Goal: Transaction & Acquisition: Purchase product/service

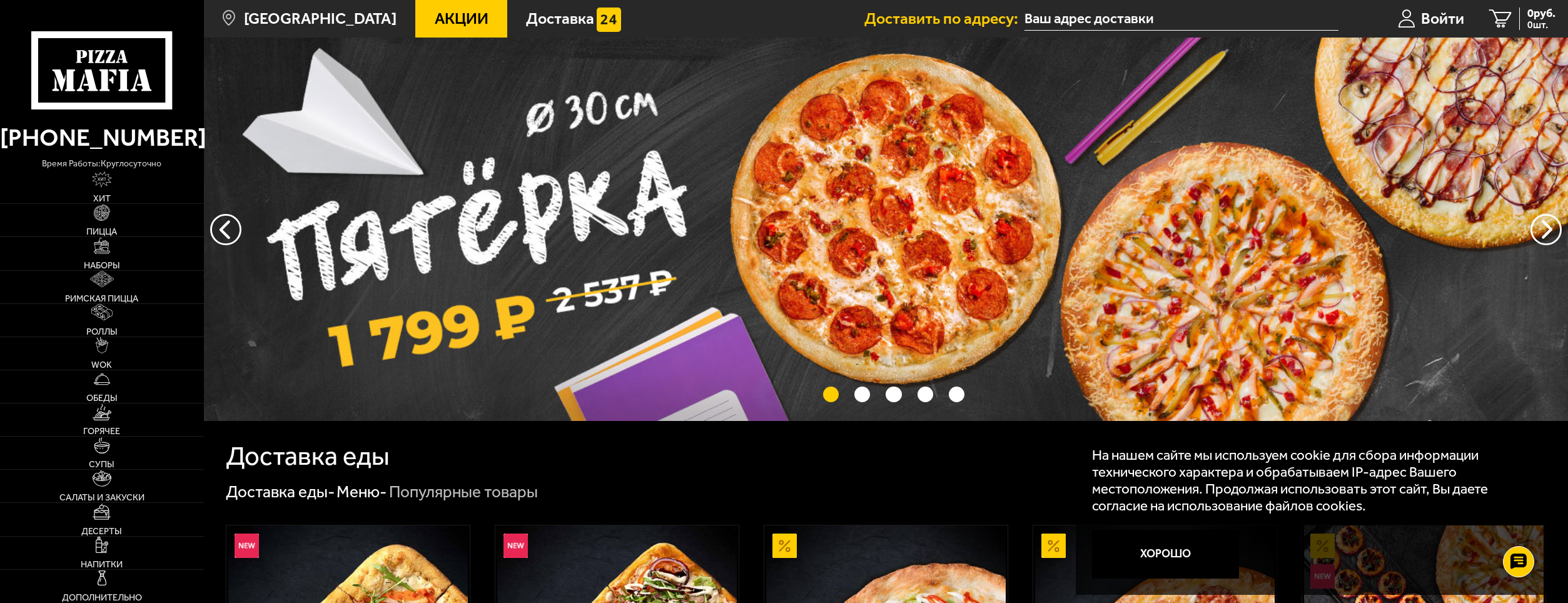
click at [1097, 15] on input "text" at bounding box center [1181, 19] width 313 height 23
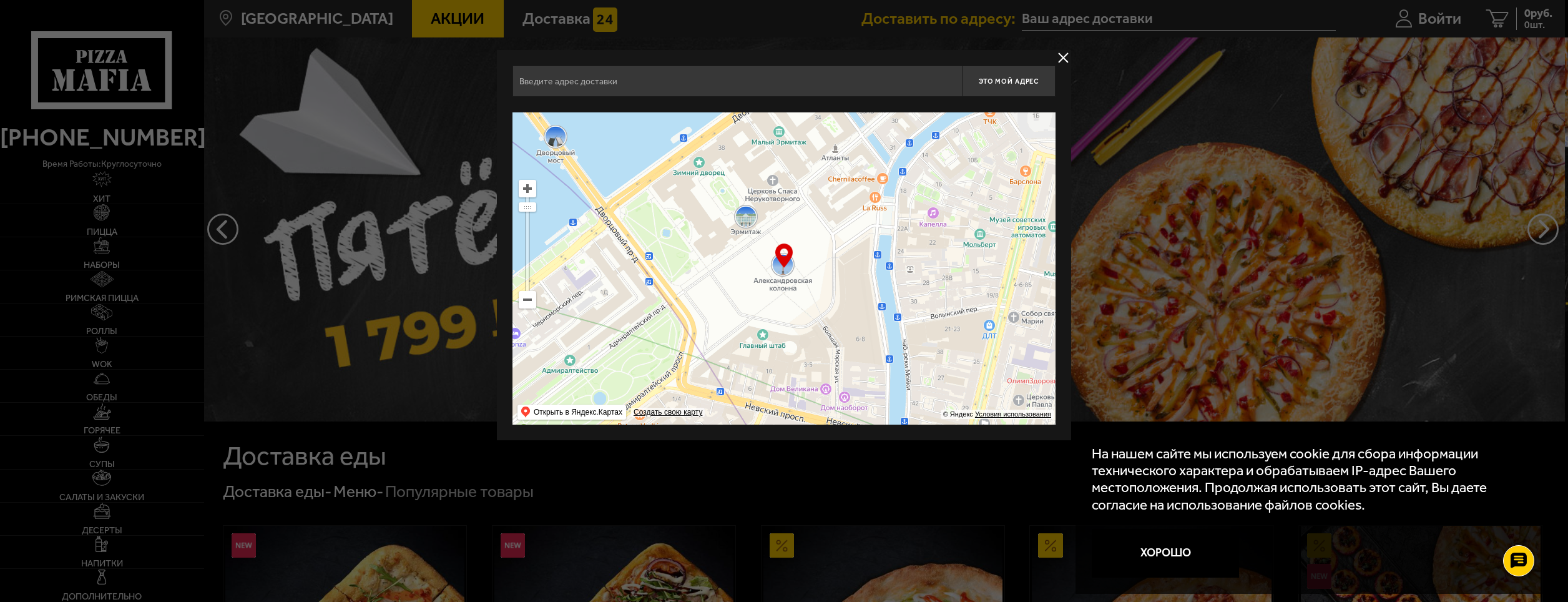
click at [612, 92] on input "text" at bounding box center [737, 81] width 450 height 31
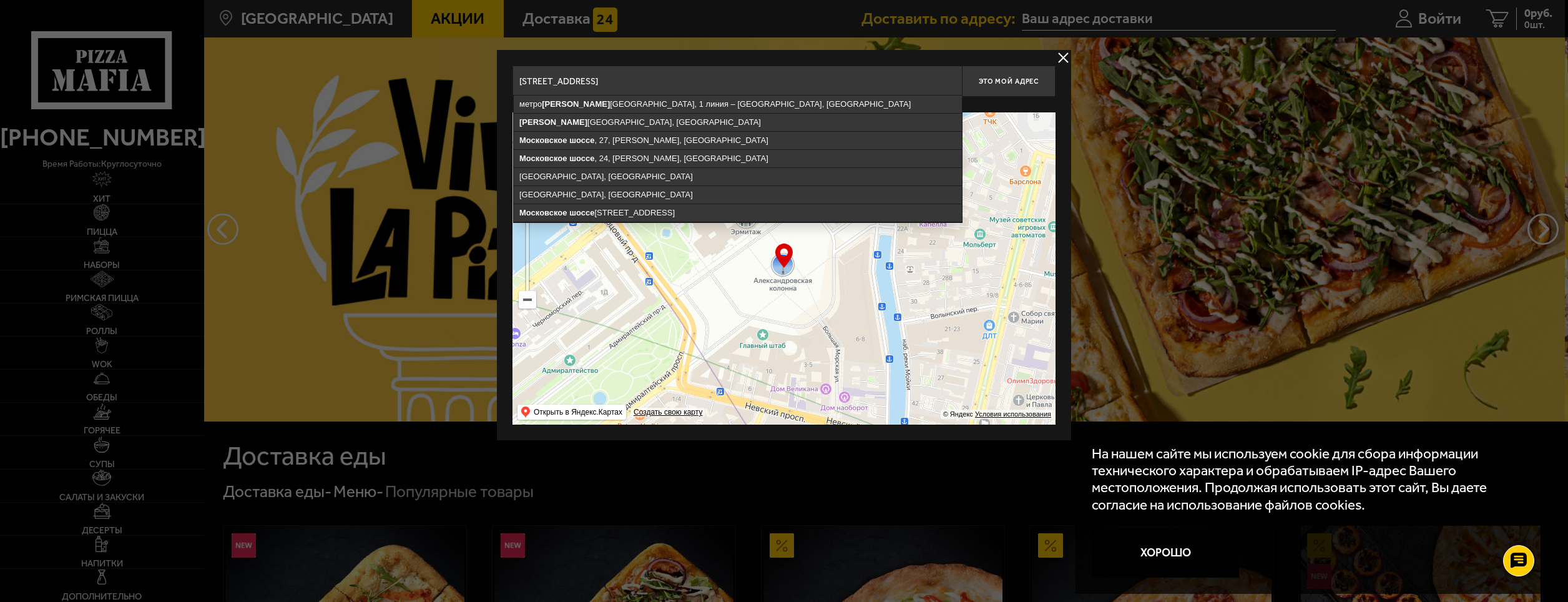
drag, startPoint x: 656, startPoint y: 76, endPoint x: 478, endPoint y: 82, distance: 178.1
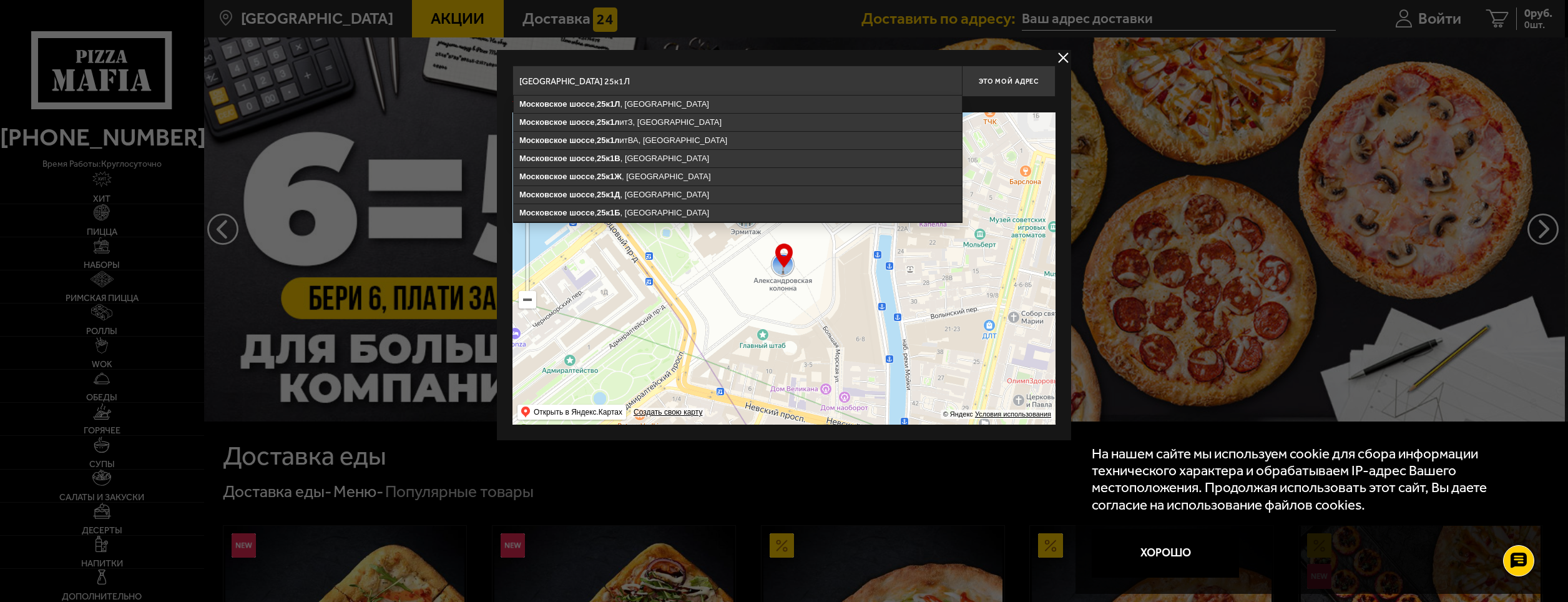
click at [594, 94] on input "[GEOGRAPHIC_DATA] 25к1Л" at bounding box center [737, 81] width 450 height 31
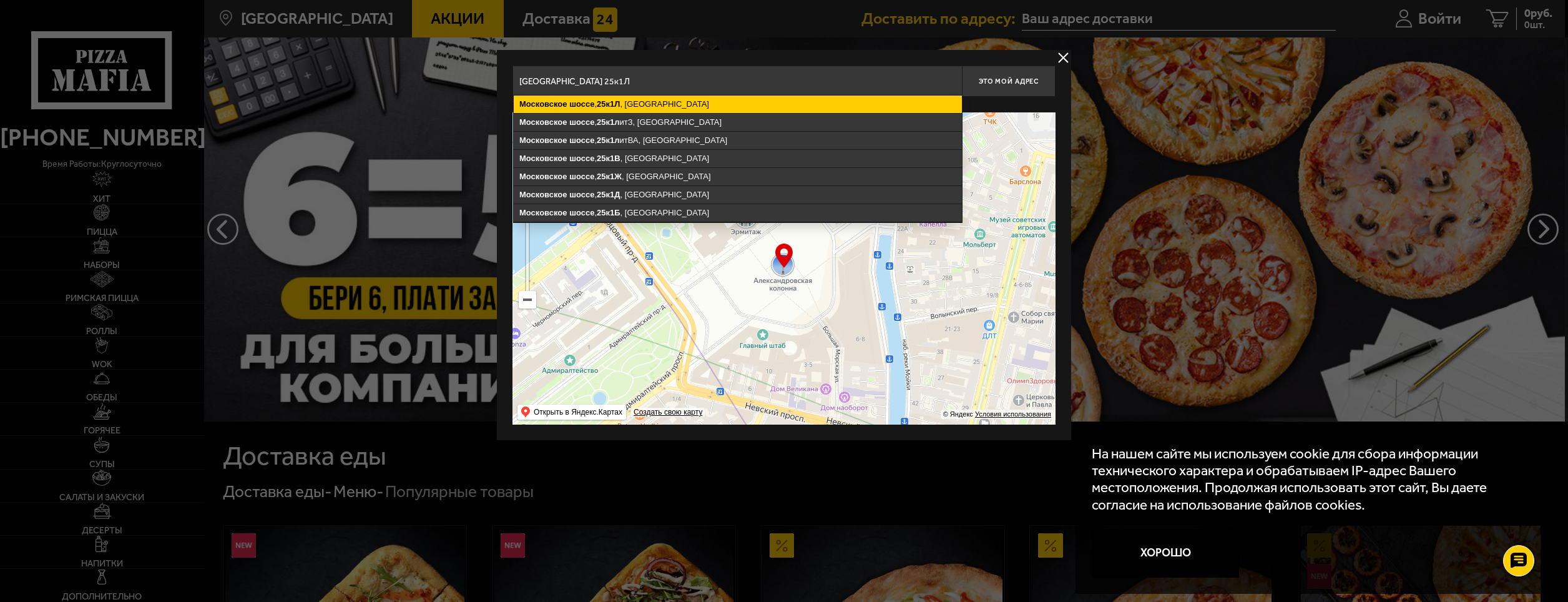
click at [589, 108] on ymaps "шоссе" at bounding box center [582, 104] width 25 height 9
type input "[STREET_ADDRESS]"
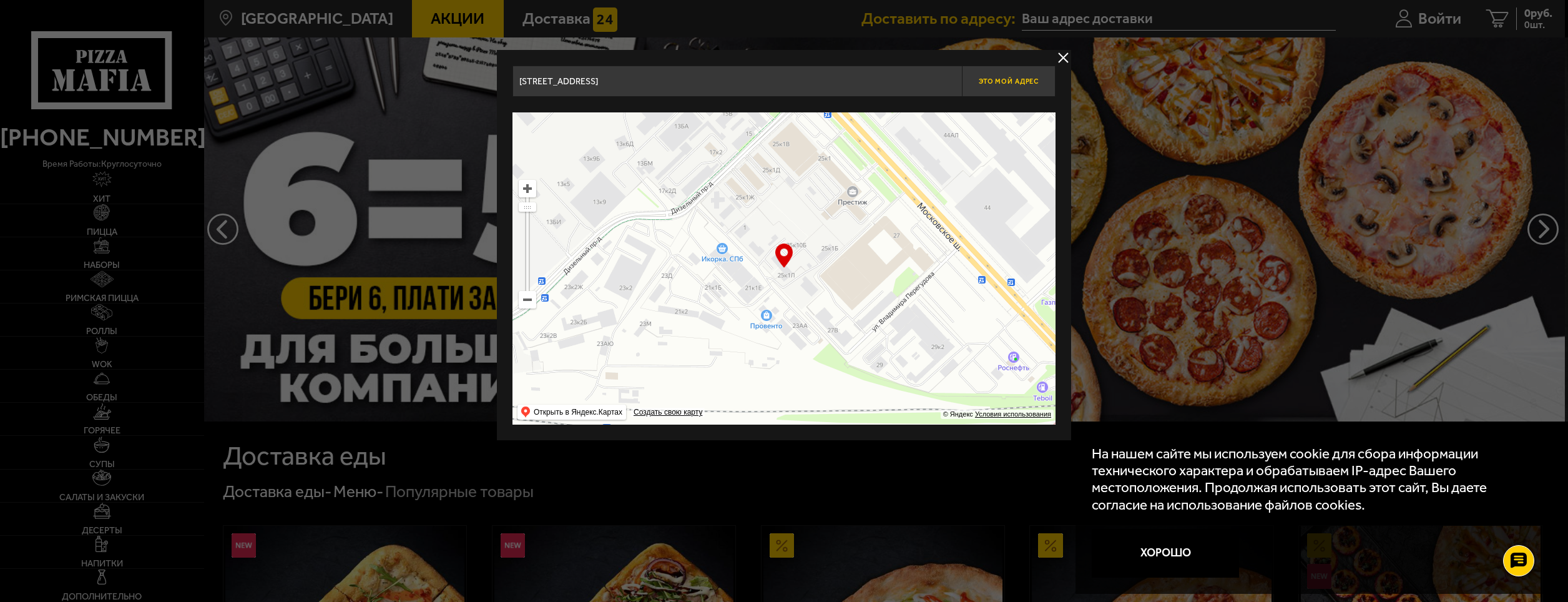
click at [991, 79] on span "Это мой адрес" at bounding box center [1008, 81] width 60 height 8
type input "[STREET_ADDRESS]"
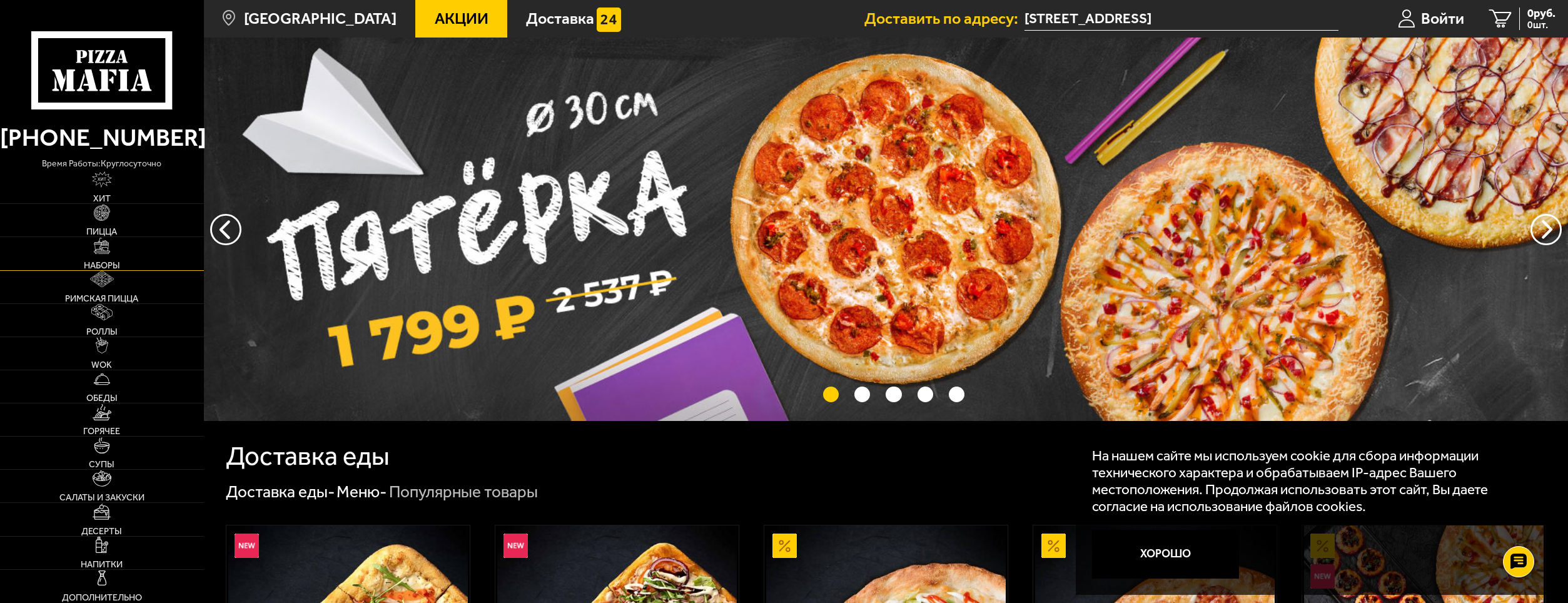
click at [100, 246] on img at bounding box center [102, 245] width 16 height 16
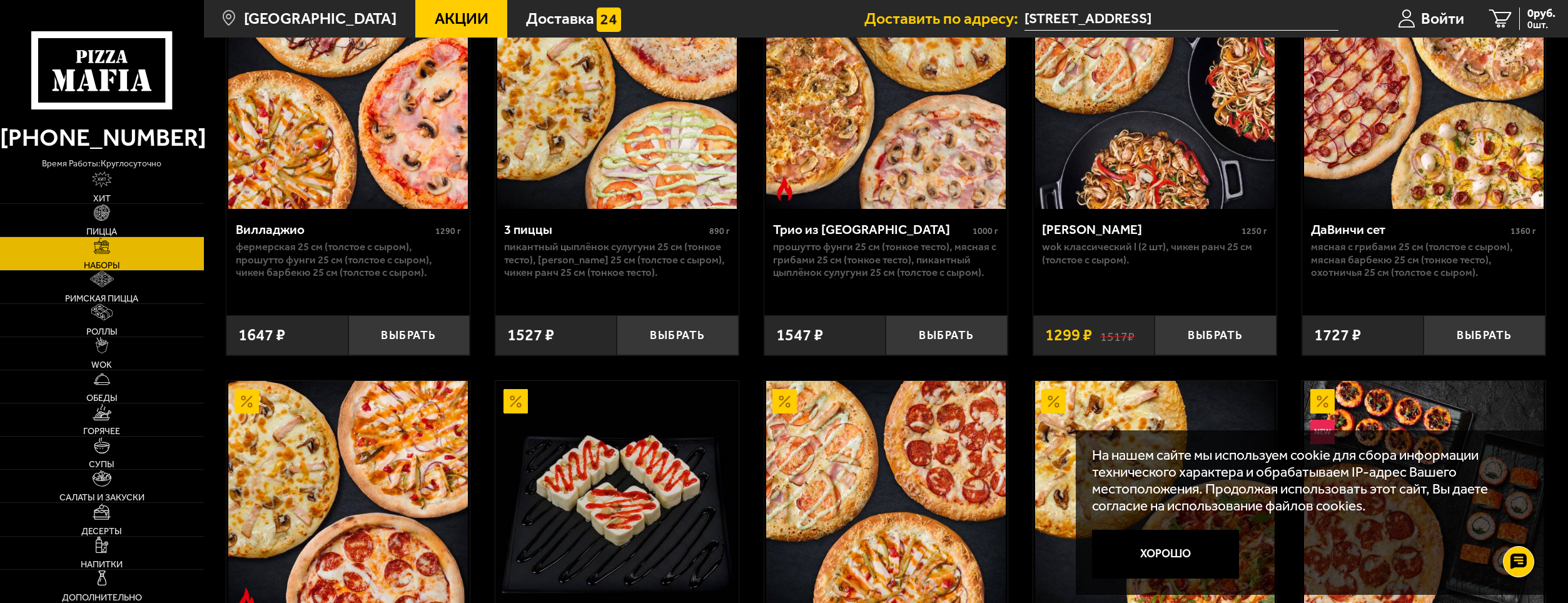
scroll to position [875, 0]
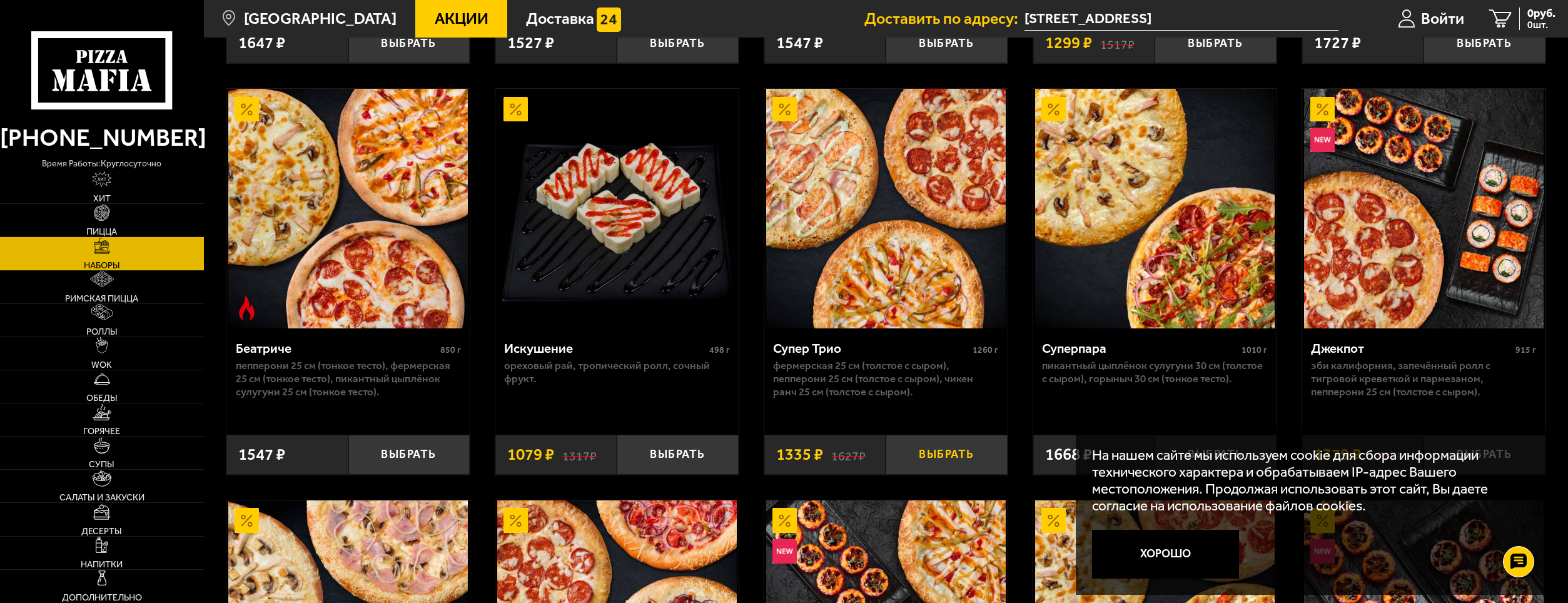
click at [926, 450] on button "Выбрать" at bounding box center [946, 455] width 121 height 40
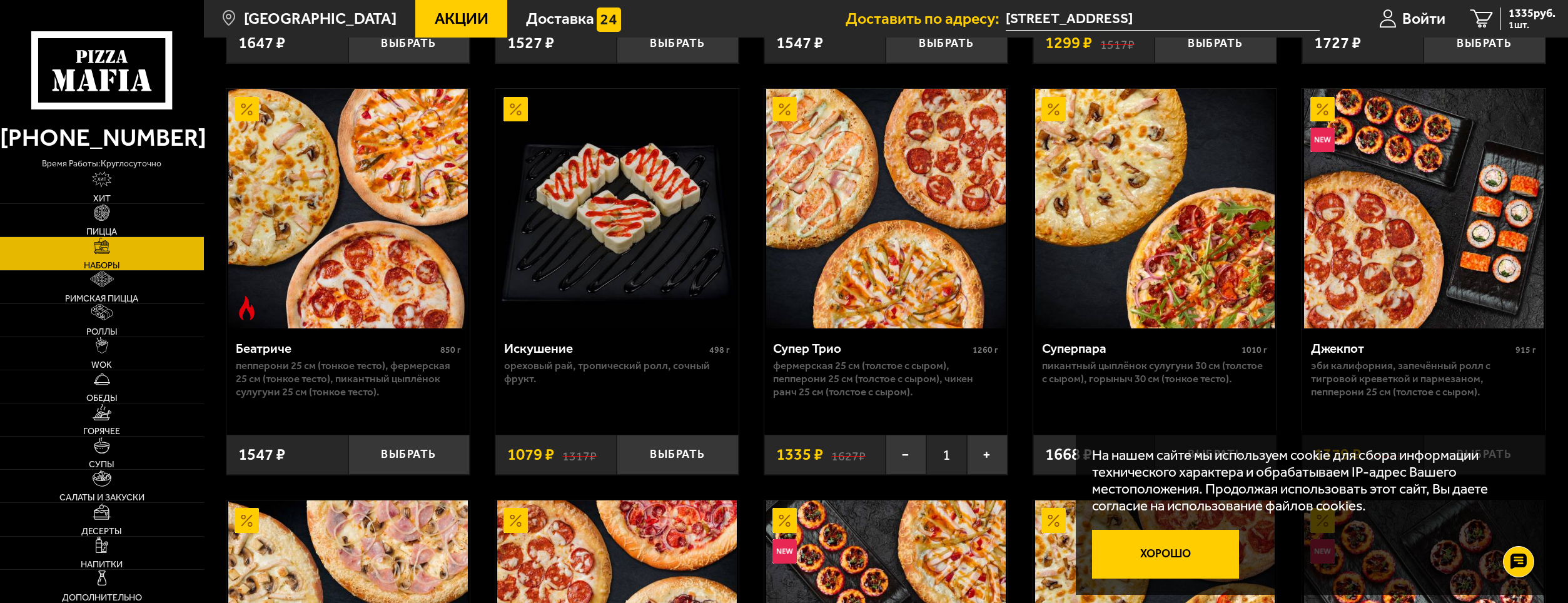
click at [1156, 538] on button "Хорошо" at bounding box center [1166, 553] width 147 height 49
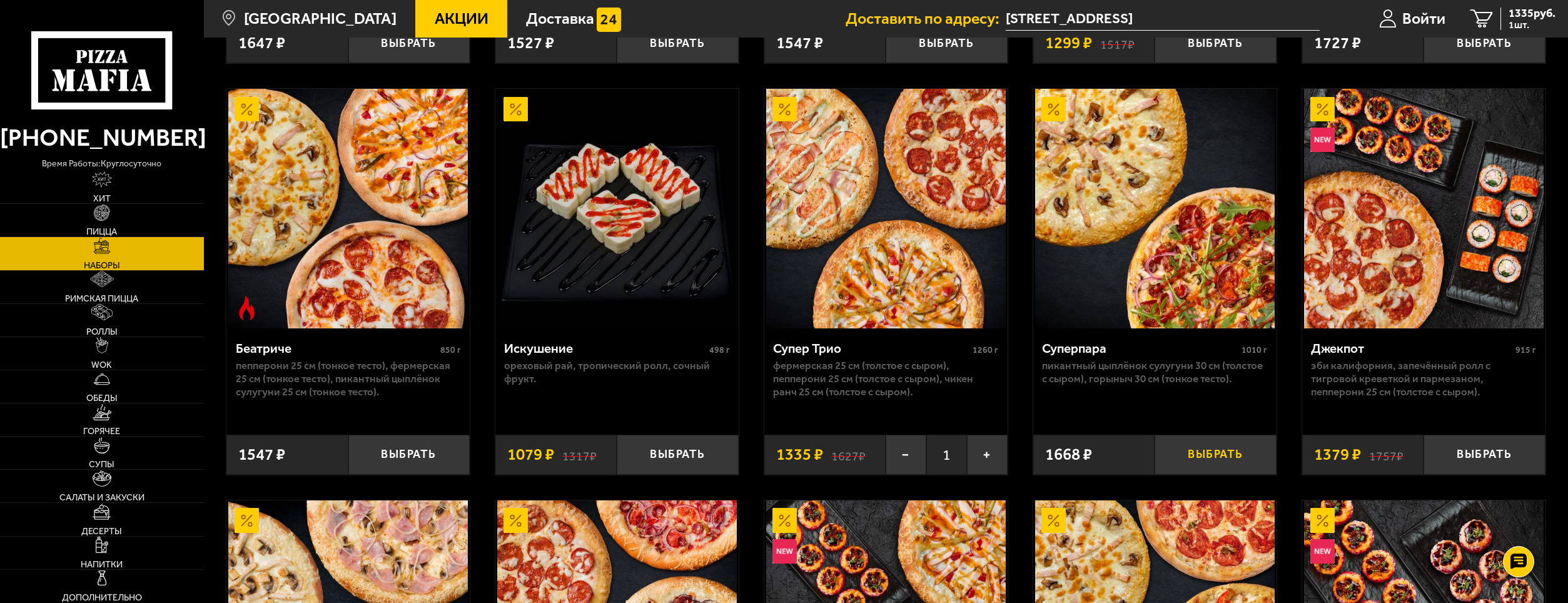
click at [1230, 456] on button "Выбрать" at bounding box center [1215, 455] width 121 height 40
click at [1220, 447] on span "1" at bounding box center [1215, 455] width 40 height 40
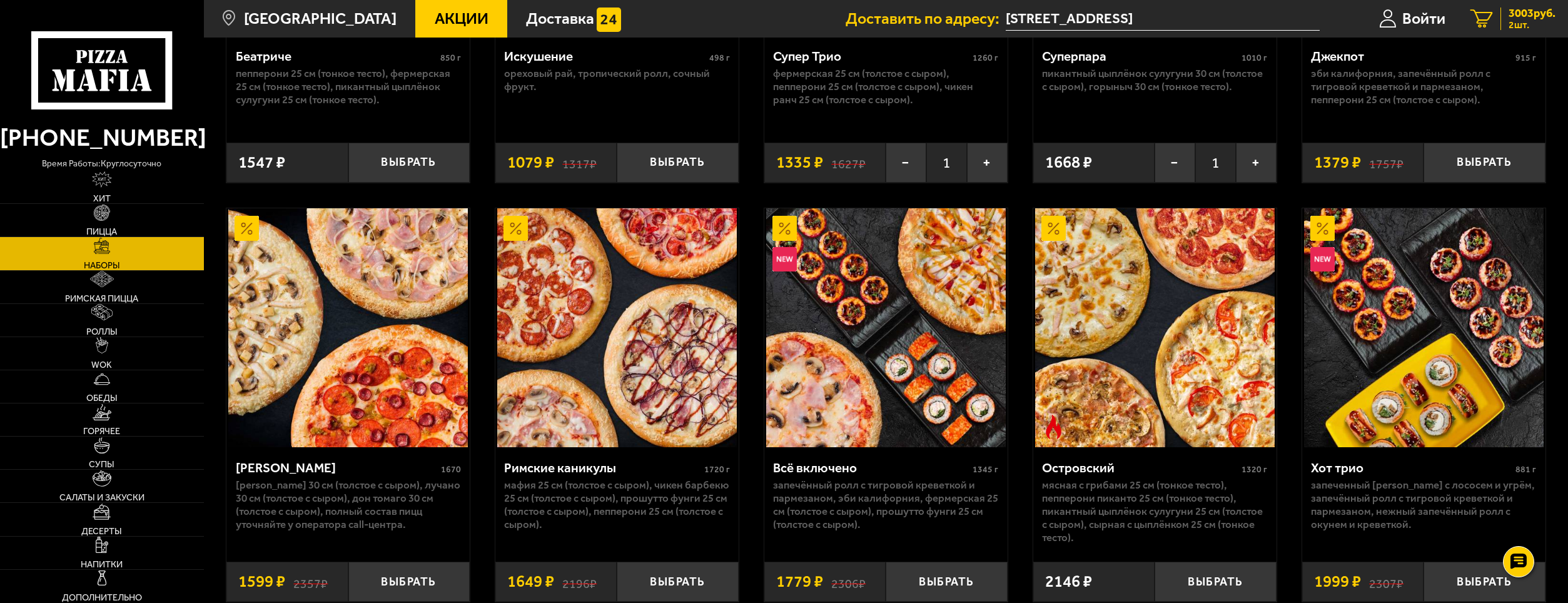
click at [1511, 17] on span "3003 руб." at bounding box center [1532, 13] width 47 height 12
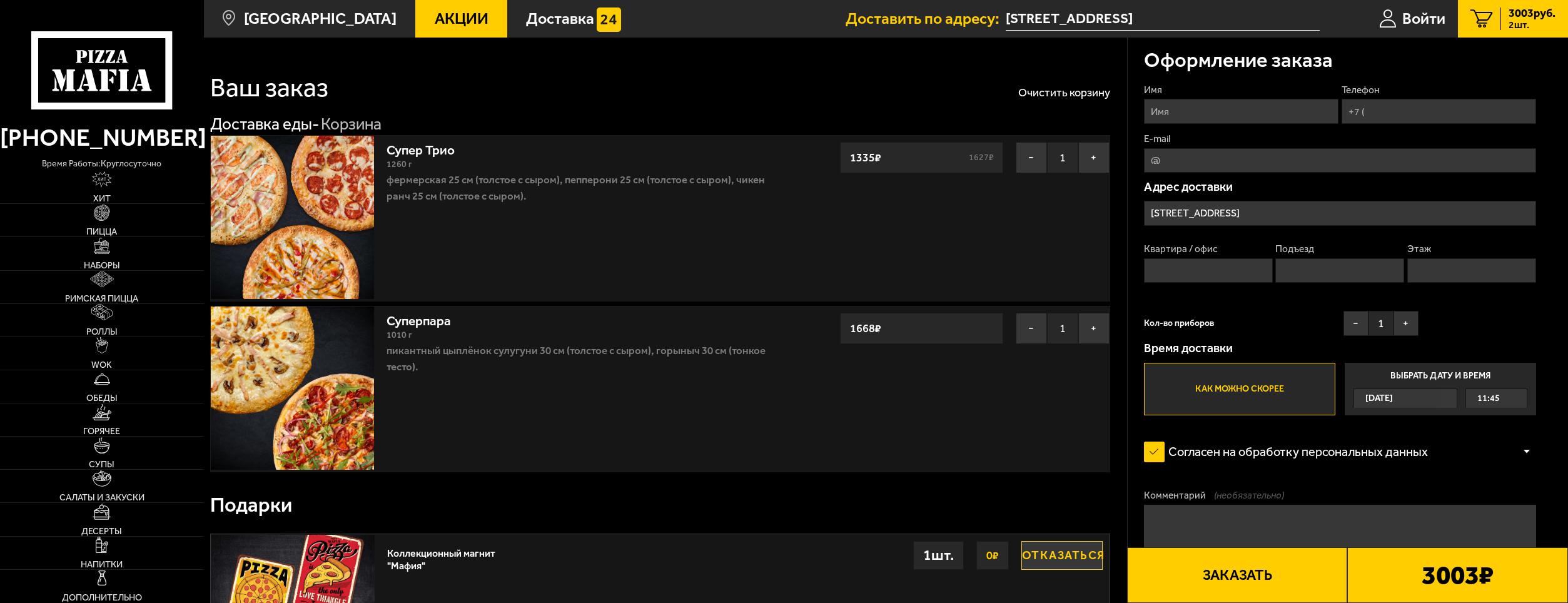
click at [1198, 98] on fieldset "Имя" at bounding box center [1241, 103] width 195 height 40
click at [1195, 100] on input "Имя" at bounding box center [1241, 110] width 195 height 24
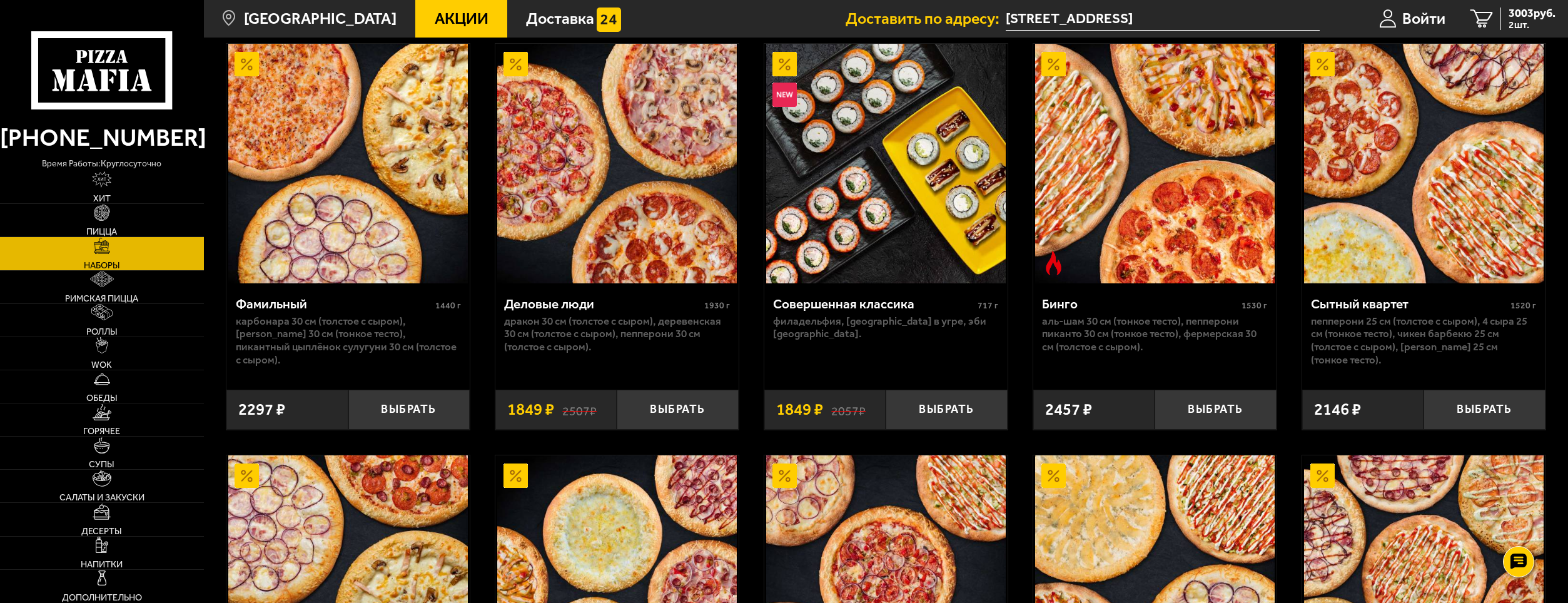
scroll to position [2042, 0]
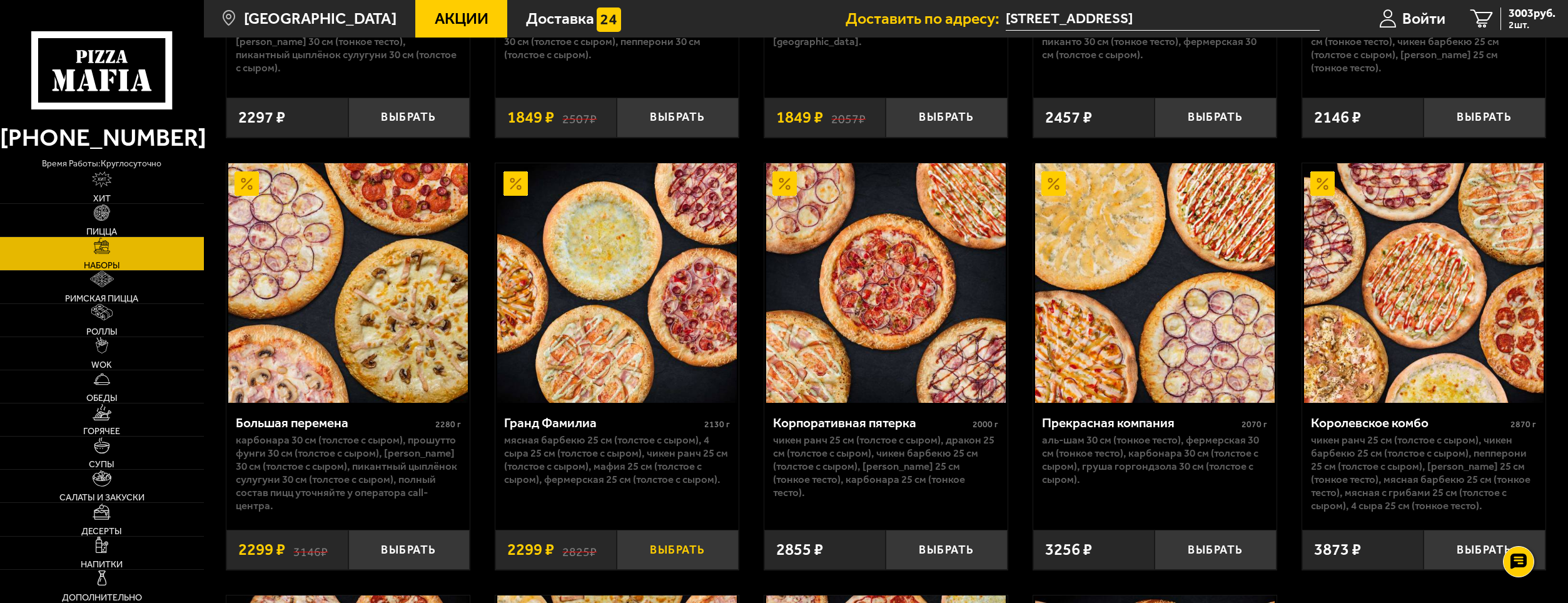
click at [692, 547] on button "Выбрать" at bounding box center [677, 550] width 121 height 40
click at [1479, 560] on button "Выбрать" at bounding box center [1484, 550] width 121 height 40
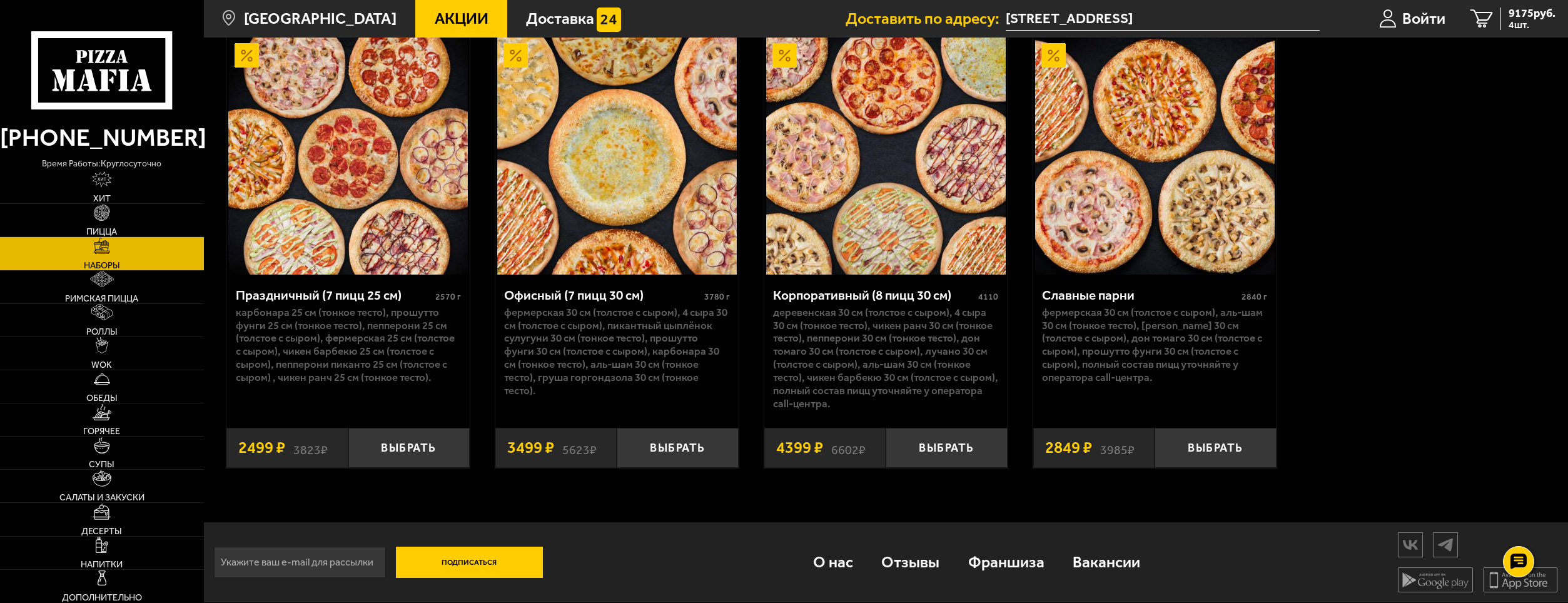
scroll to position [2609, 0]
click at [430, 441] on button "Выбрать" at bounding box center [409, 448] width 121 height 40
click at [949, 455] on button "Выбрать" at bounding box center [946, 448] width 121 height 40
click at [1502, 12] on span "16073 руб." at bounding box center [1528, 13] width 54 height 12
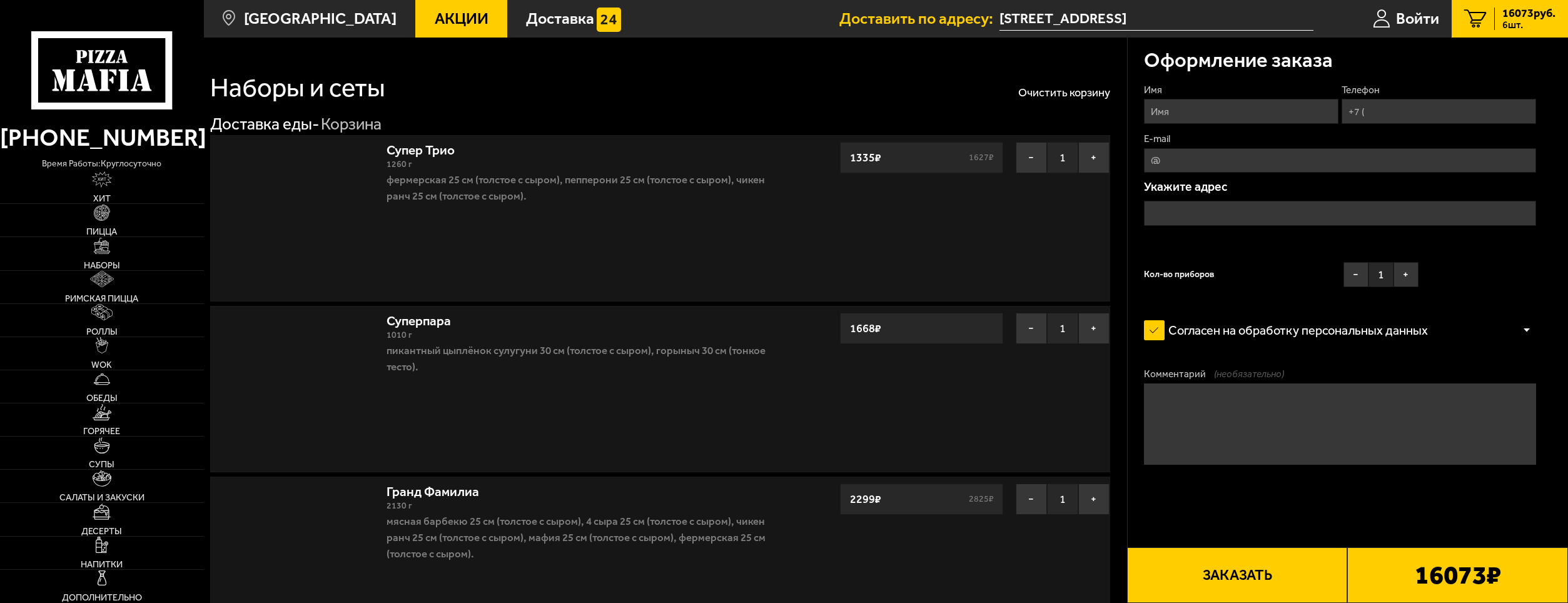
type input "[STREET_ADDRESS]"
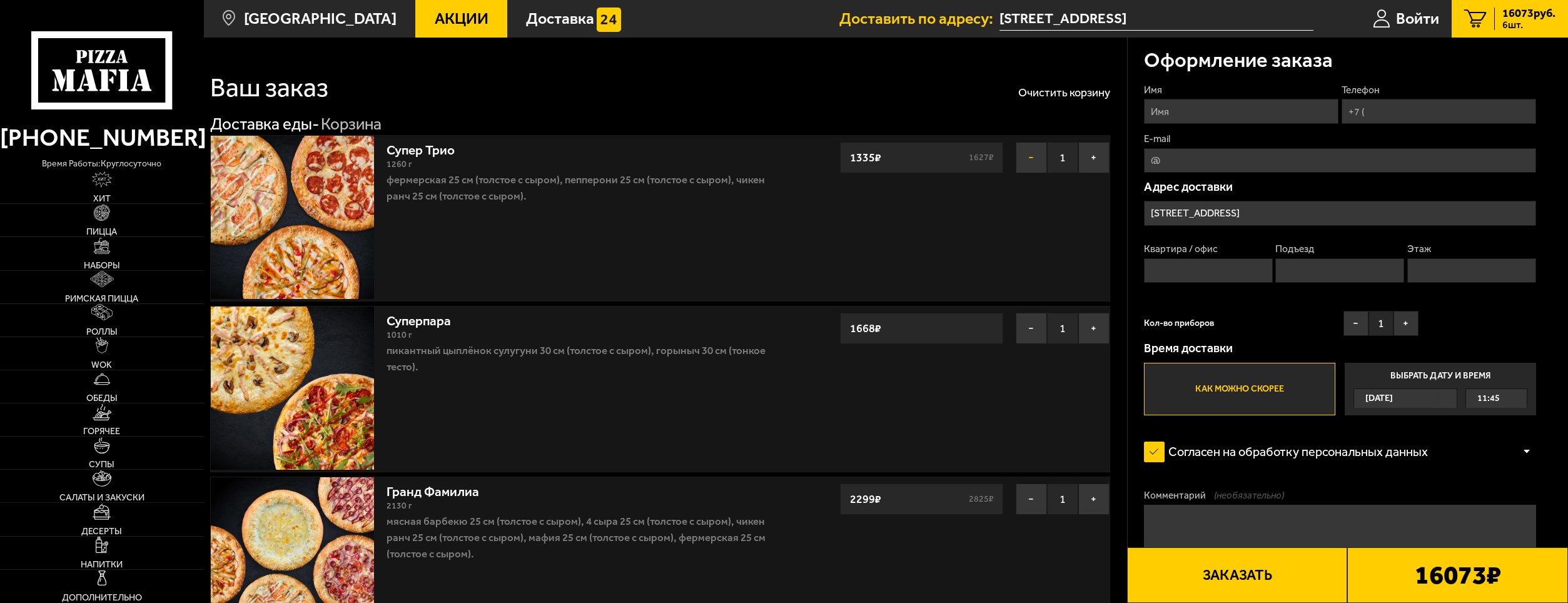
click at [1033, 157] on button "−" at bounding box center [1031, 157] width 31 height 31
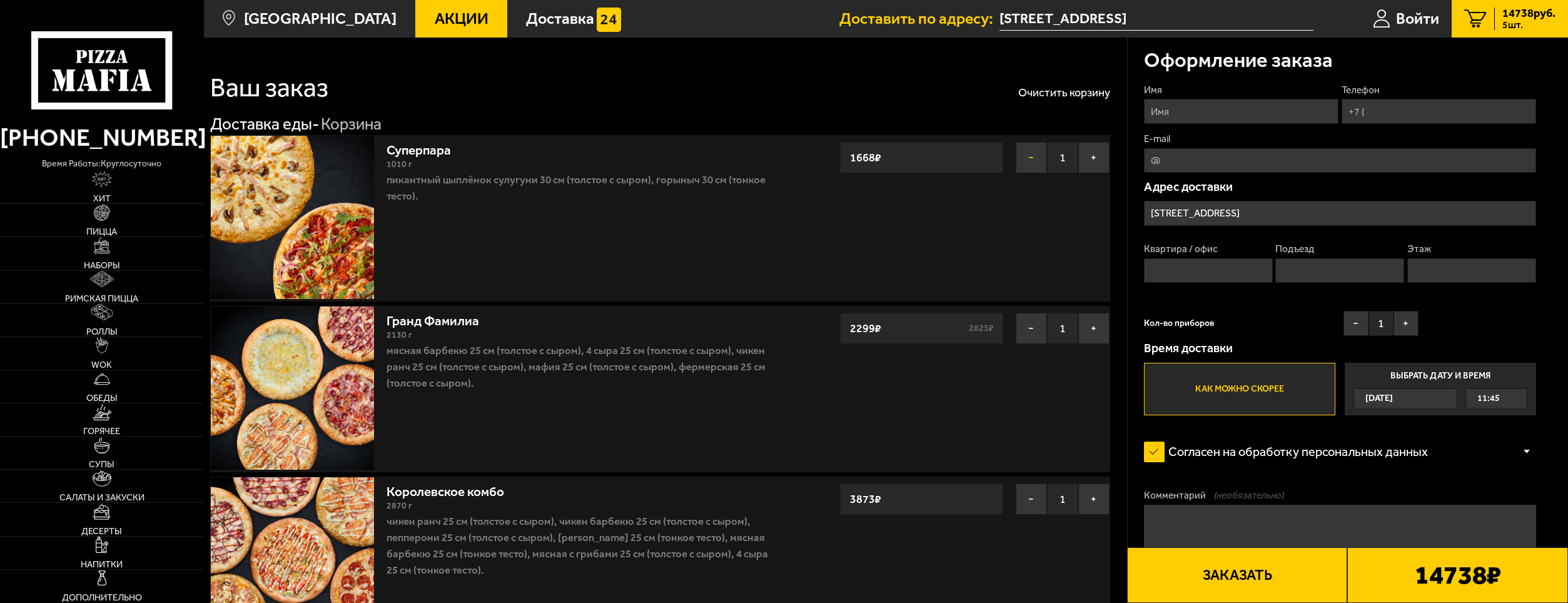
click at [1028, 171] on button "−" at bounding box center [1031, 157] width 31 height 31
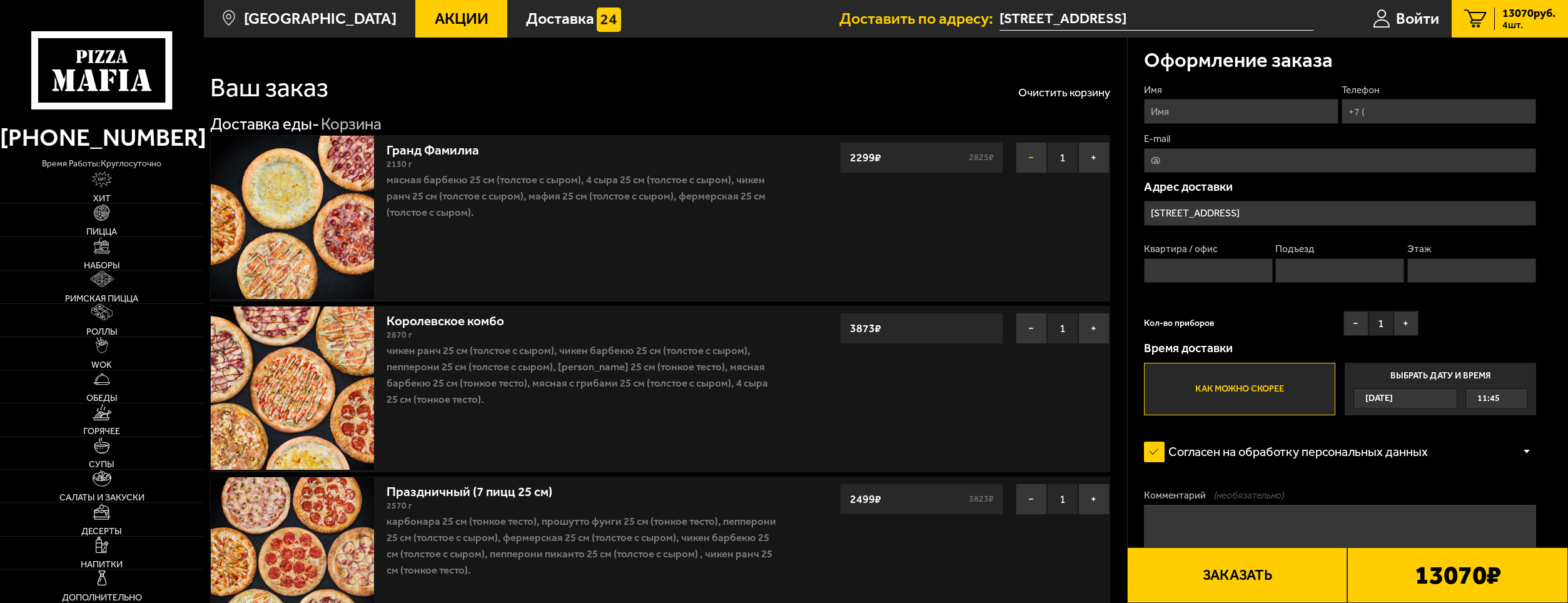
click at [1028, 171] on button "−" at bounding box center [1031, 157] width 31 height 31
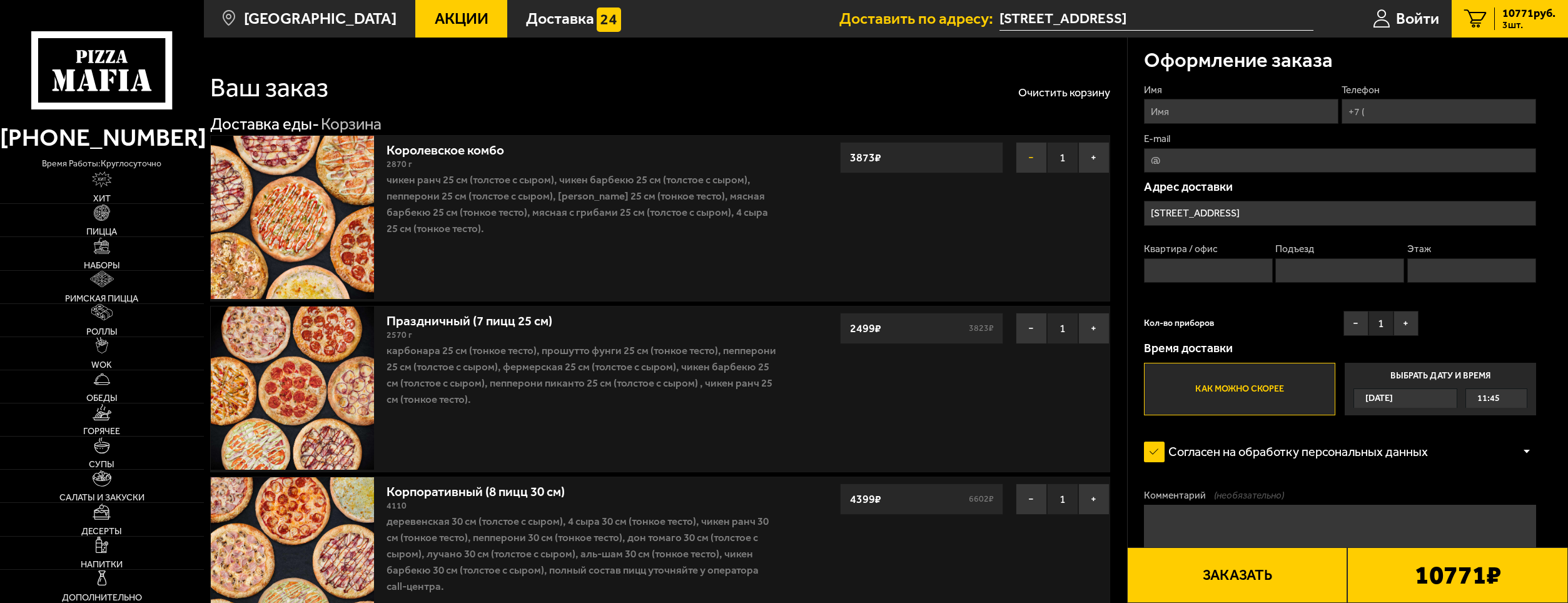
click at [1038, 171] on button "−" at bounding box center [1031, 157] width 31 height 31
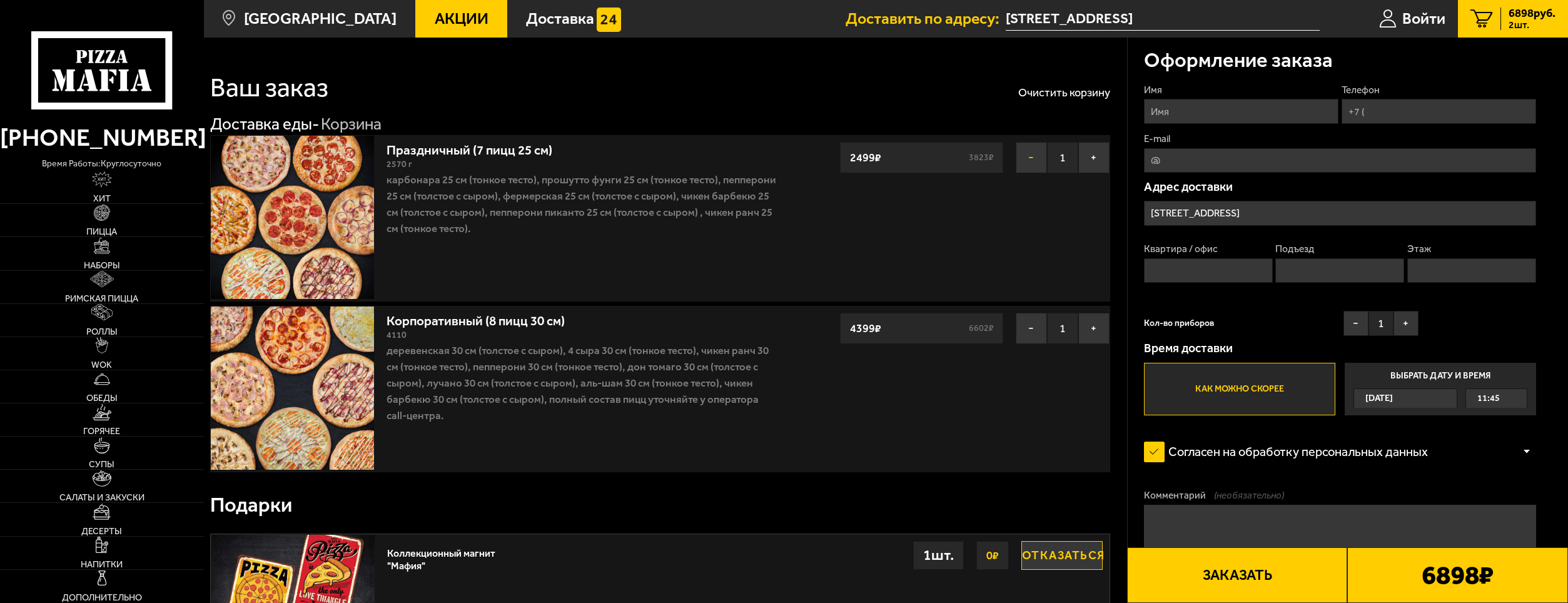
click at [1036, 164] on button "−" at bounding box center [1031, 157] width 31 height 31
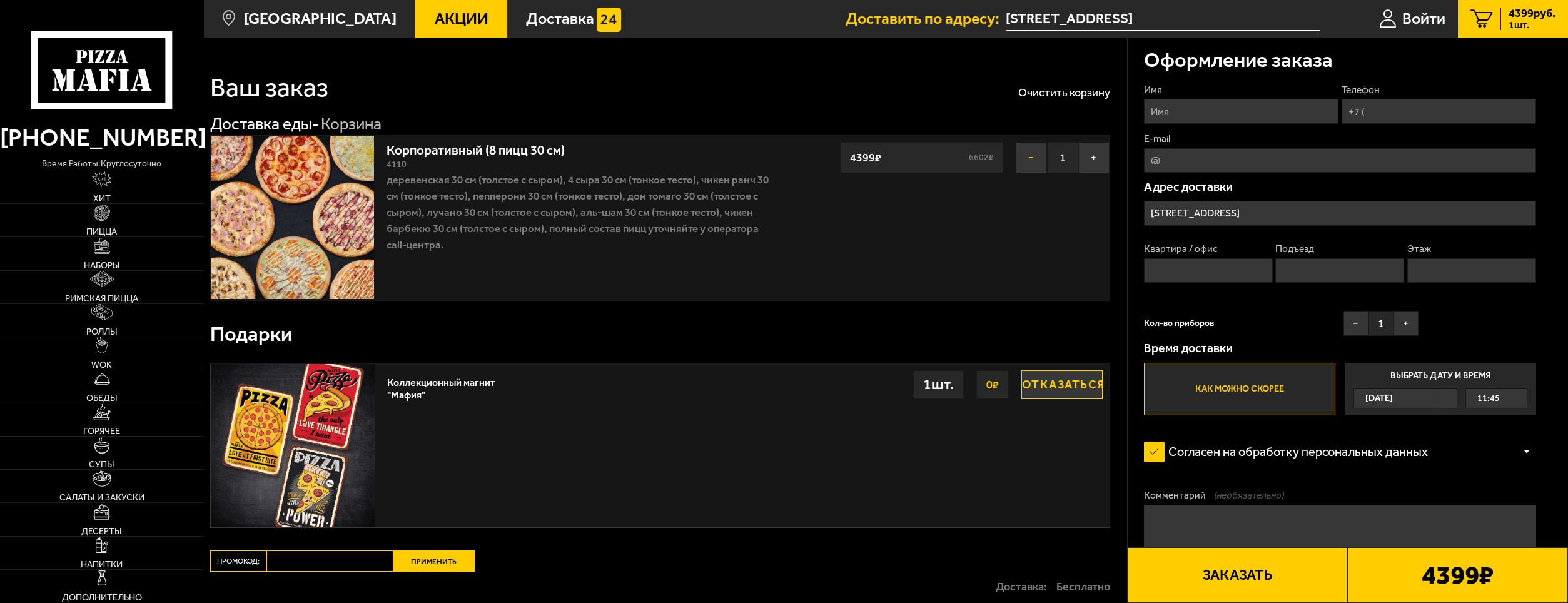
click at [1037, 156] on button "−" at bounding box center [1031, 157] width 31 height 31
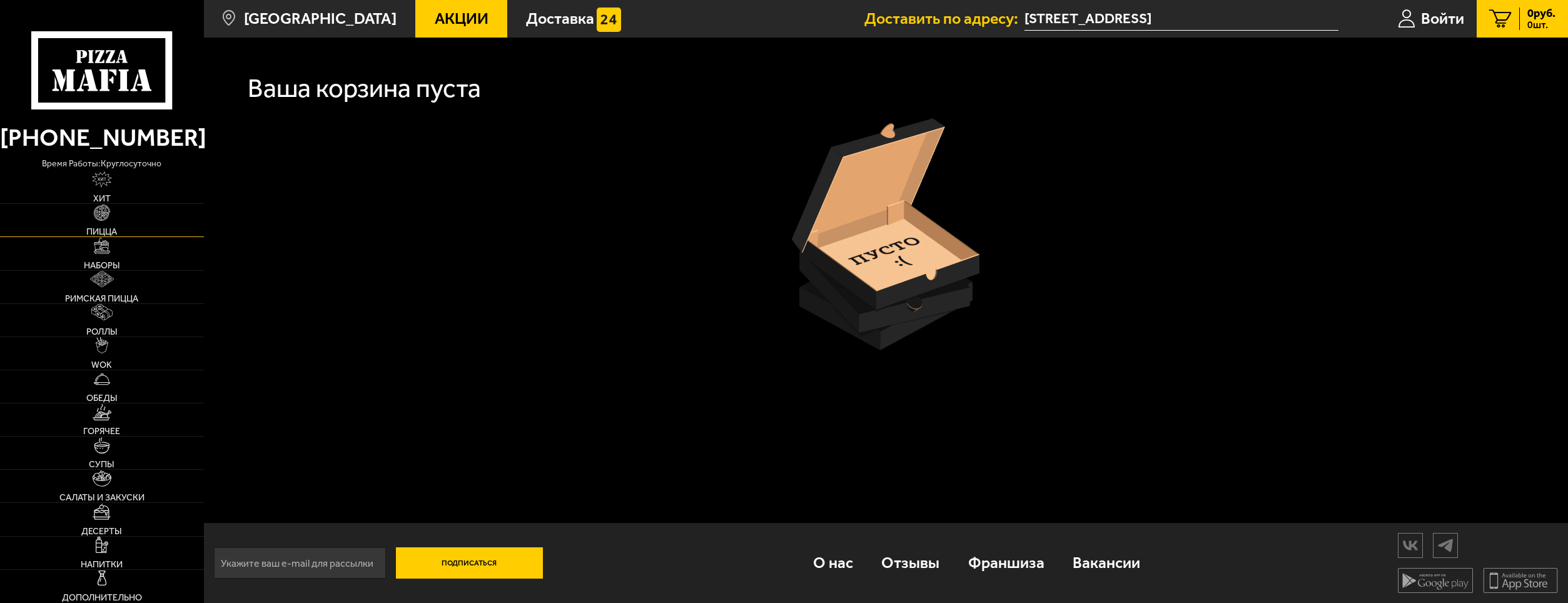
click at [100, 208] on img at bounding box center [102, 212] width 16 height 16
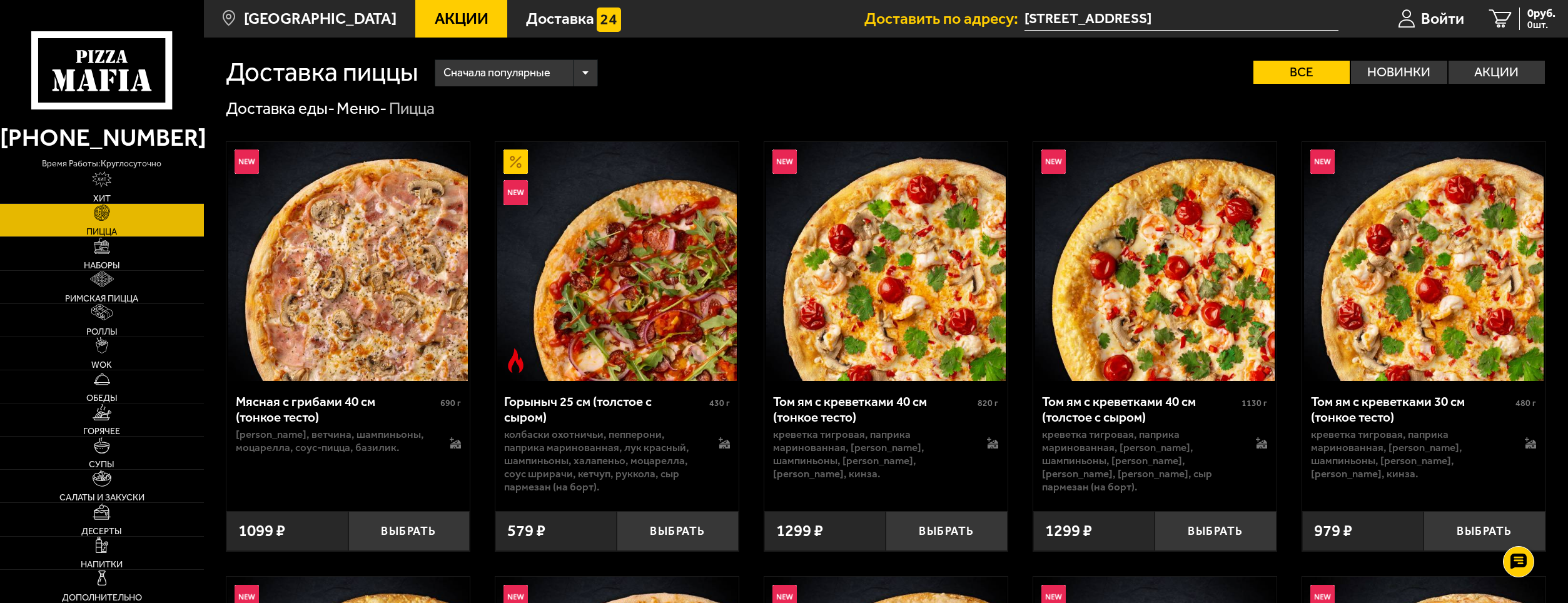
click at [1124, 409] on div "Том ям с креветками 40 см (толстое с сыром)" at bounding box center [1140, 408] width 196 height 31
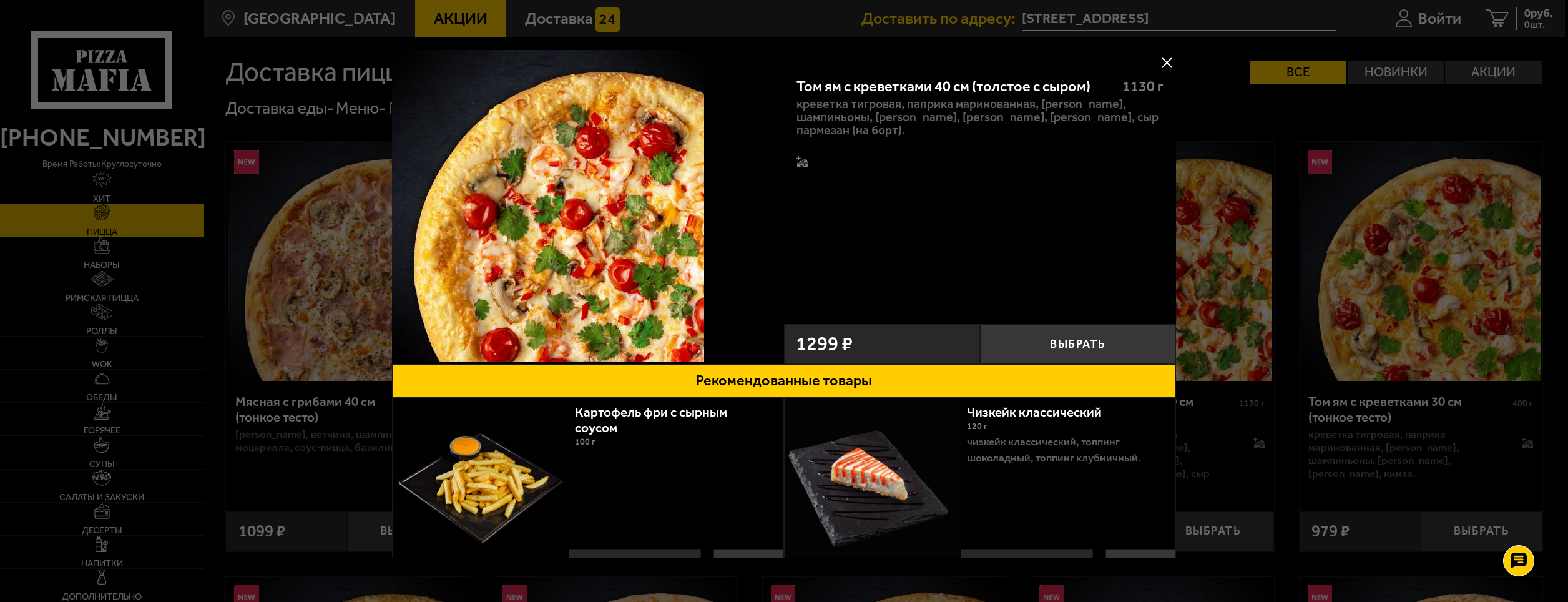
click at [1163, 59] on button at bounding box center [1166, 63] width 19 height 19
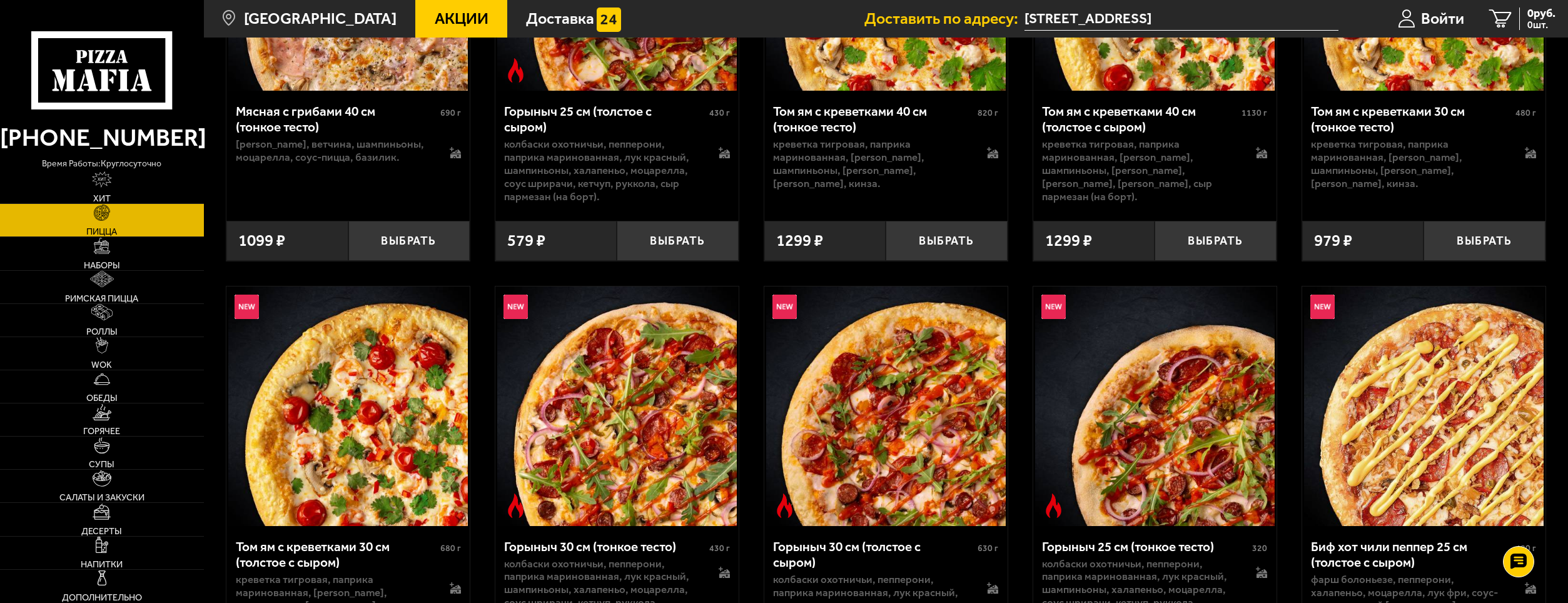
scroll to position [292, 0]
